Goal: Information Seeking & Learning: Stay updated

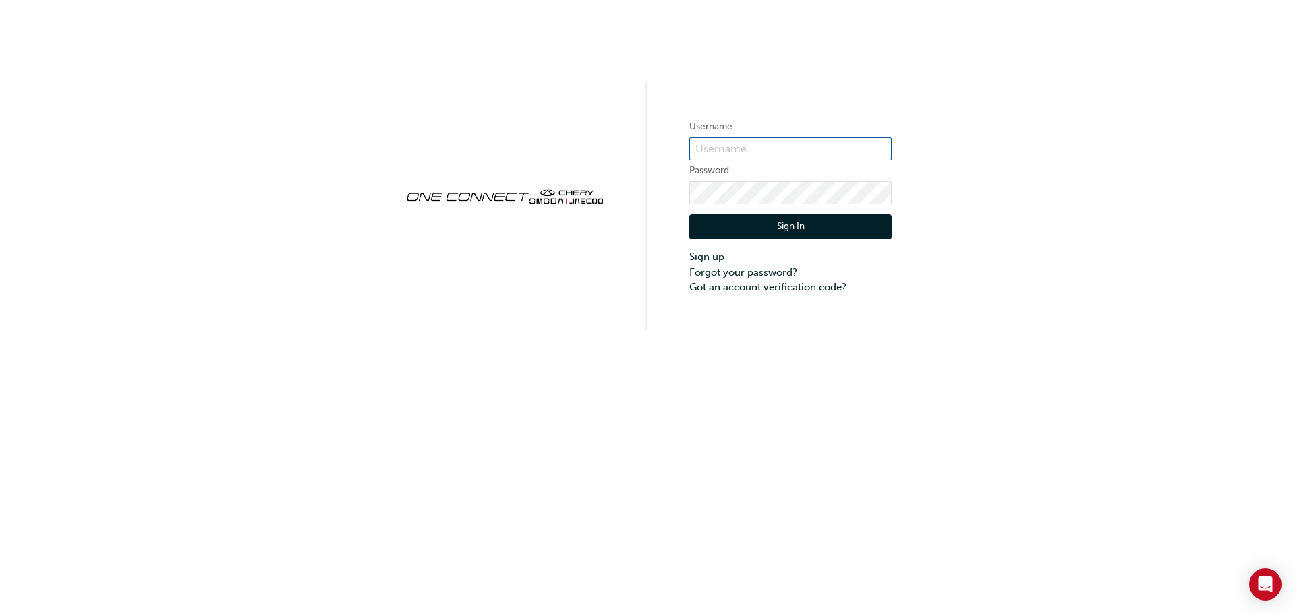
type input "CHAU1551"
click at [836, 228] on button "Sign In" at bounding box center [790, 227] width 202 height 26
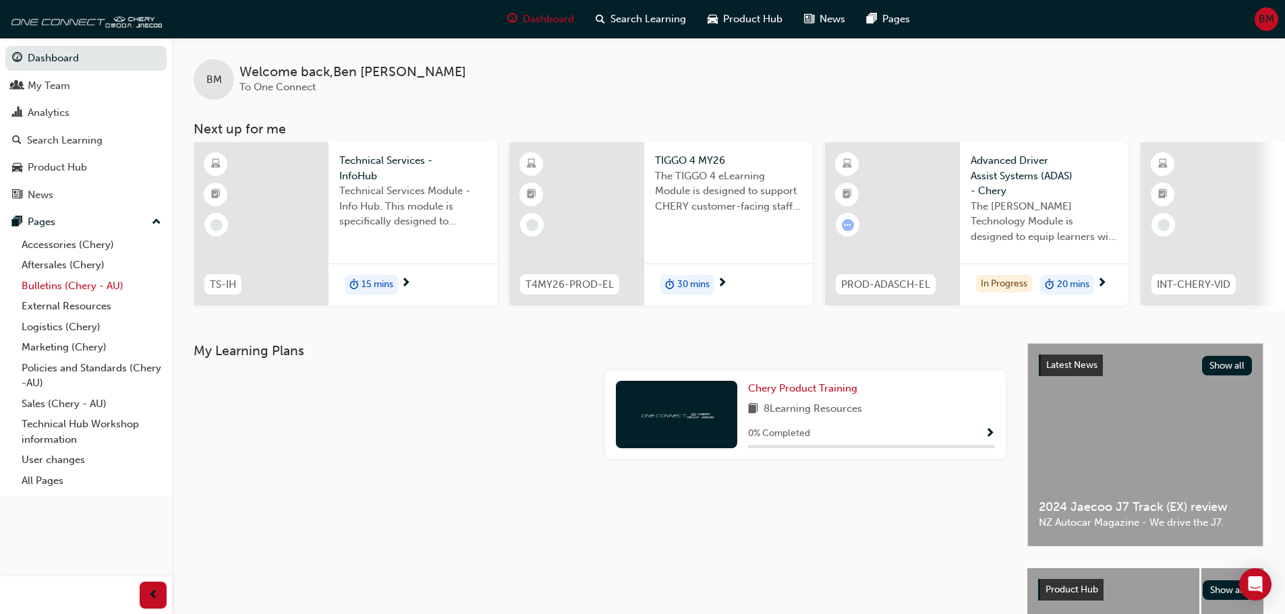
click at [80, 281] on link "Bulletins (Chery - AU)" at bounding box center [91, 286] width 150 height 21
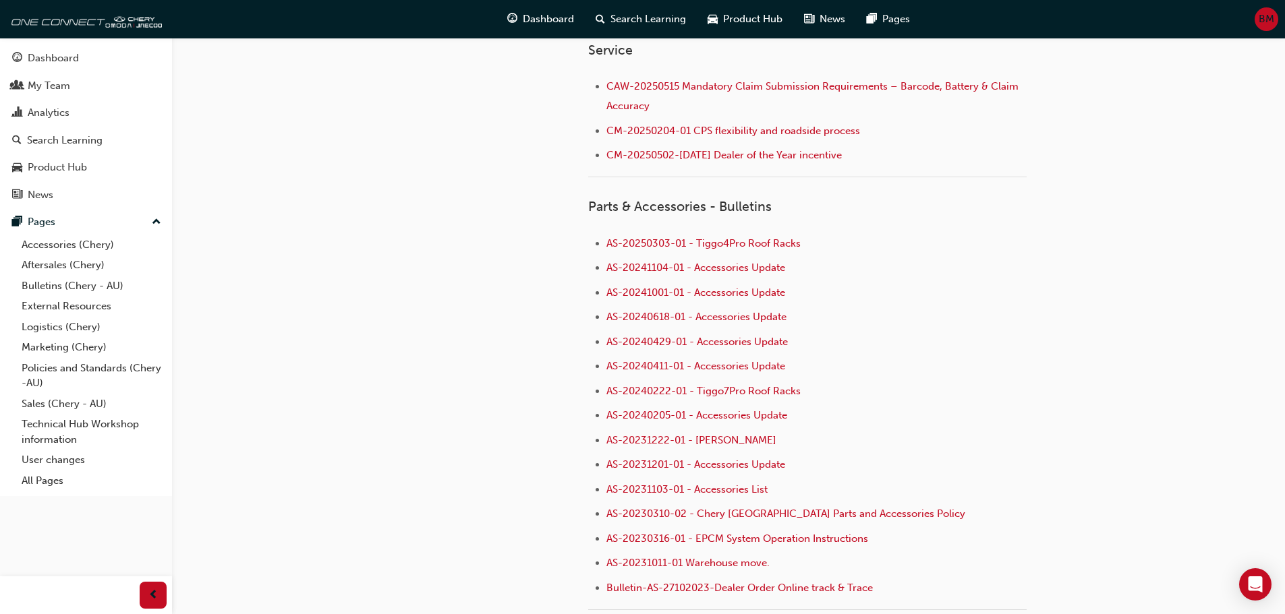
scroll to position [877, 0]
